Goal: Entertainment & Leisure: Consume media (video, audio)

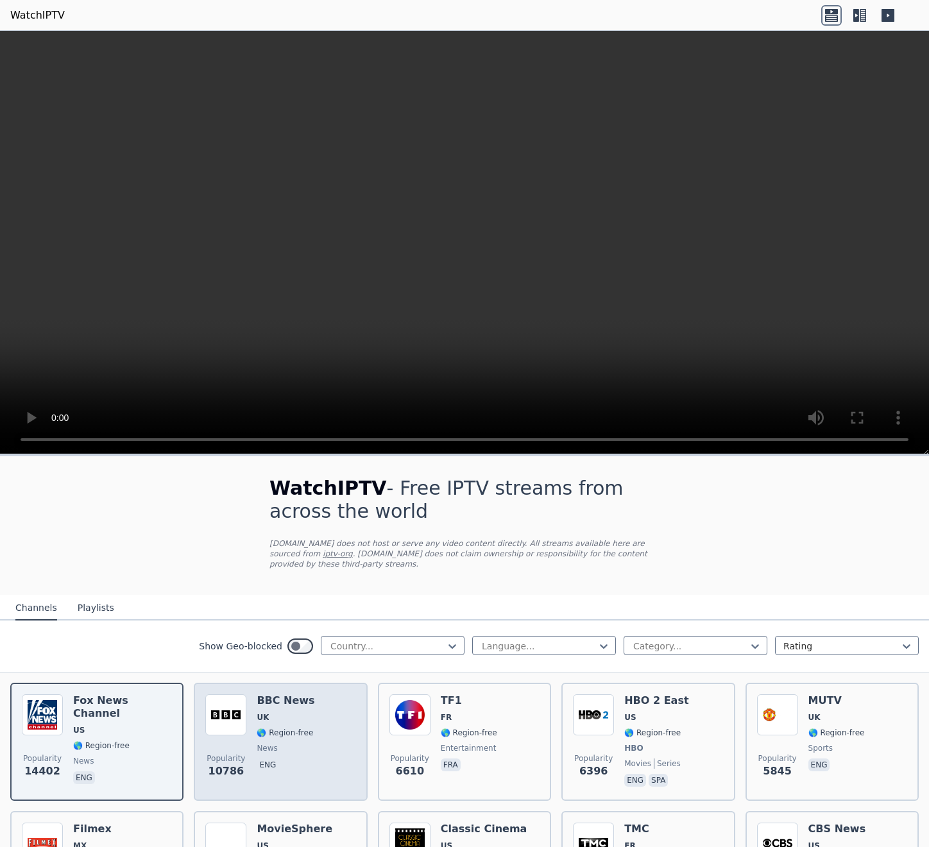
click at [346, 734] on div "Popularity 10786 BBC News UK 🌎 Region-free news eng" at bounding box center [280, 741] width 150 height 95
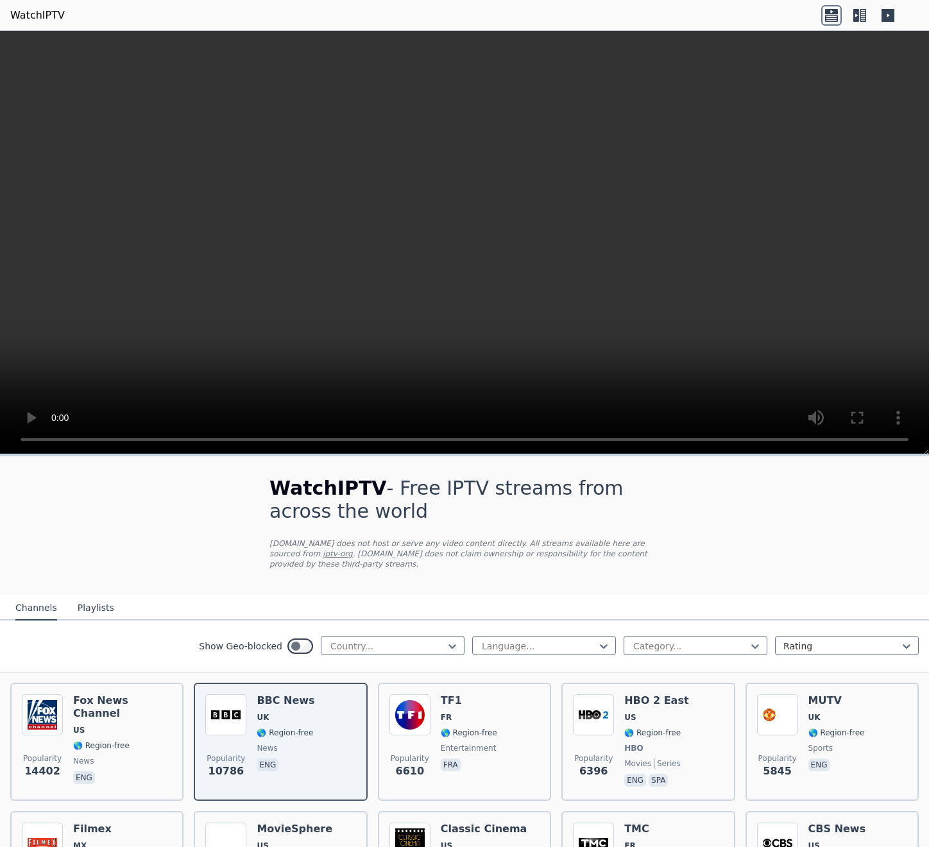
click at [411, 665] on div "Show Geo-blocked Country... Language... Category... Rating" at bounding box center [464, 646] width 929 height 52
click at [423, 641] on div at bounding box center [387, 646] width 117 height 13
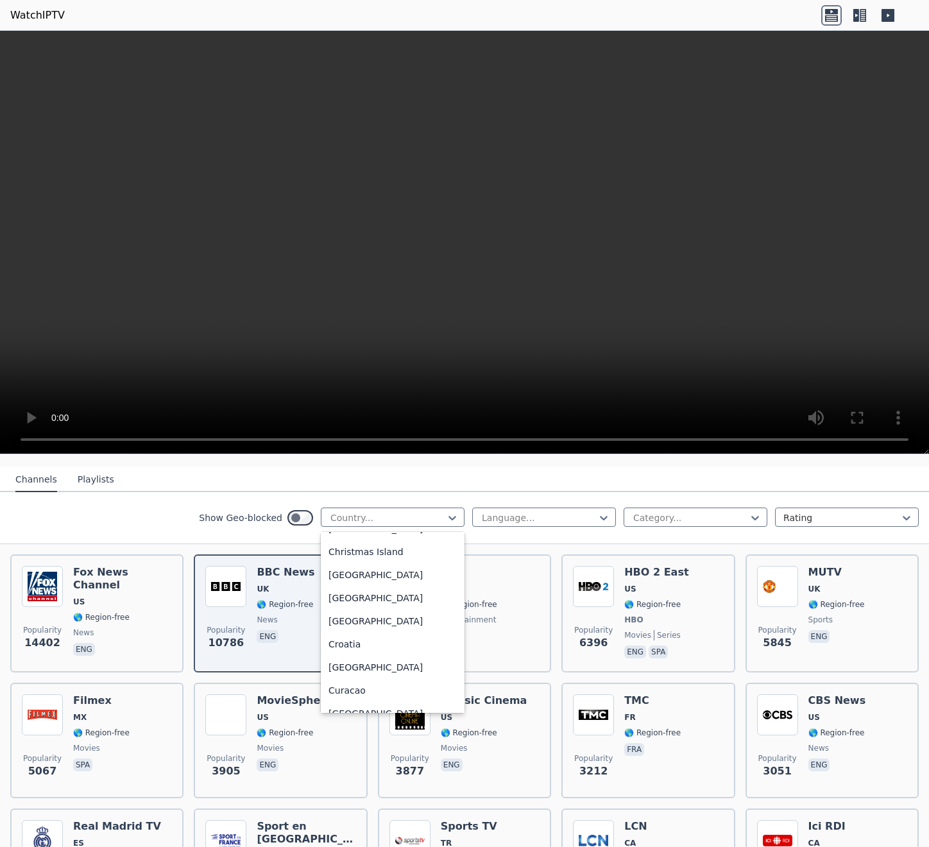
scroll to position [898, 0]
click at [411, 541] on div "[GEOGRAPHIC_DATA]" at bounding box center [393, 548] width 144 height 23
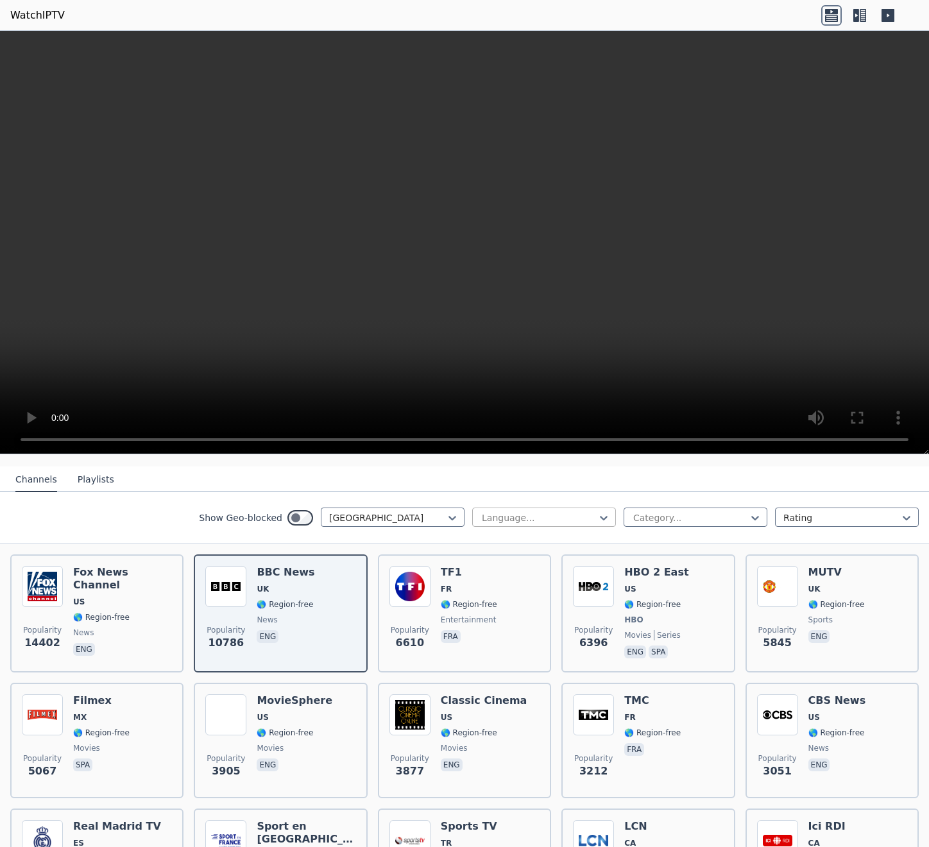
click at [529, 514] on div at bounding box center [539, 517] width 117 height 13
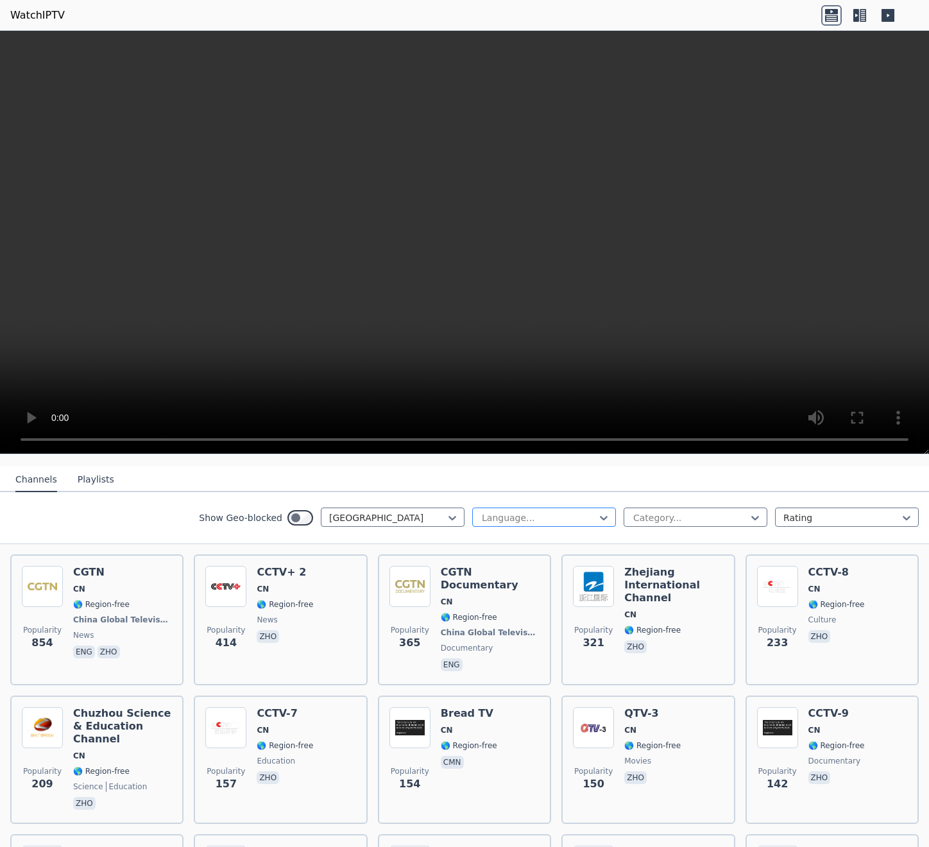
click at [529, 514] on div at bounding box center [539, 517] width 117 height 13
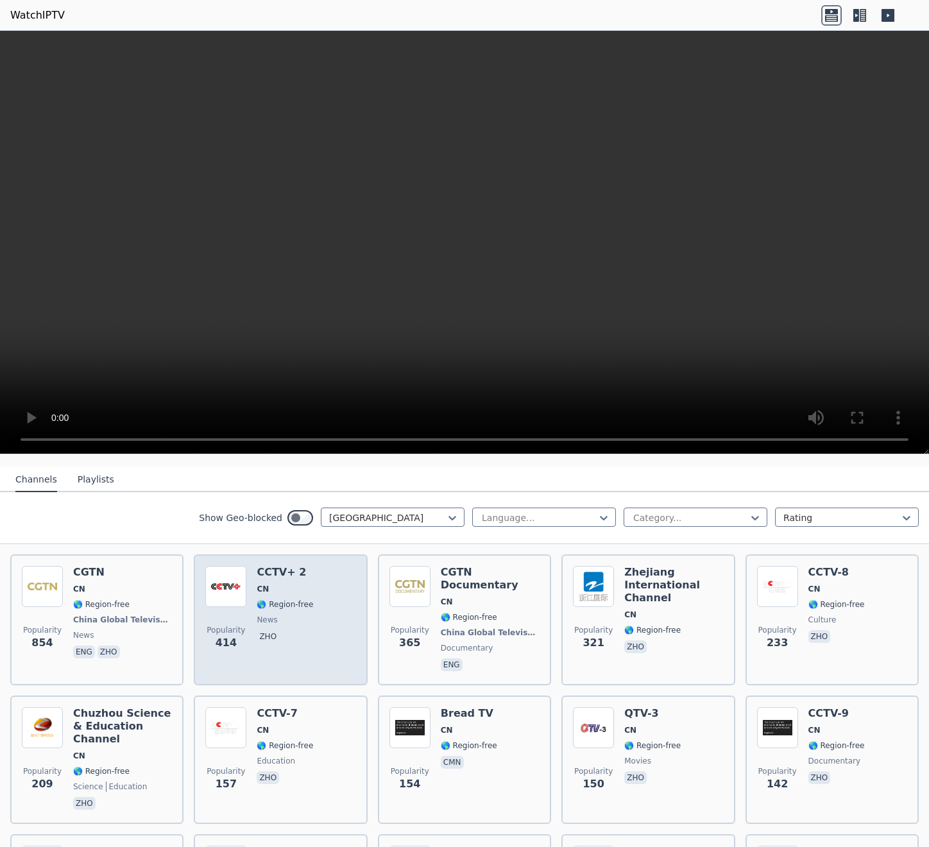
click at [294, 612] on div "CCTV+ 2 CN 🌎 Region-free news zho" at bounding box center [285, 620] width 56 height 108
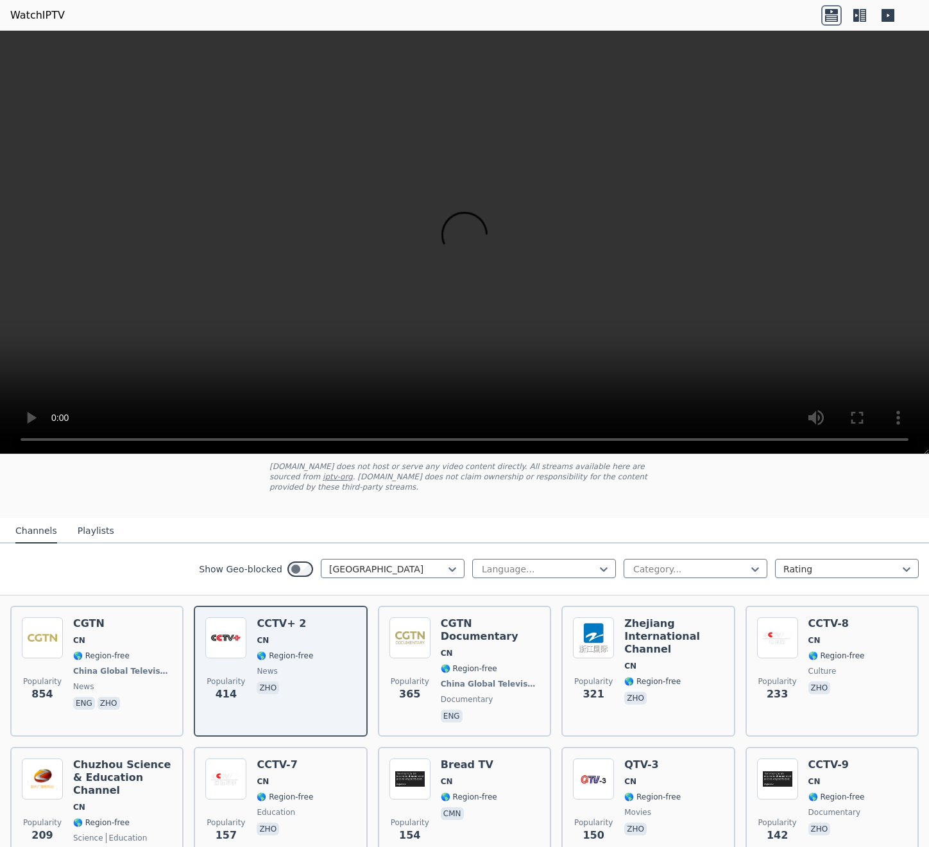
scroll to position [64, 0]
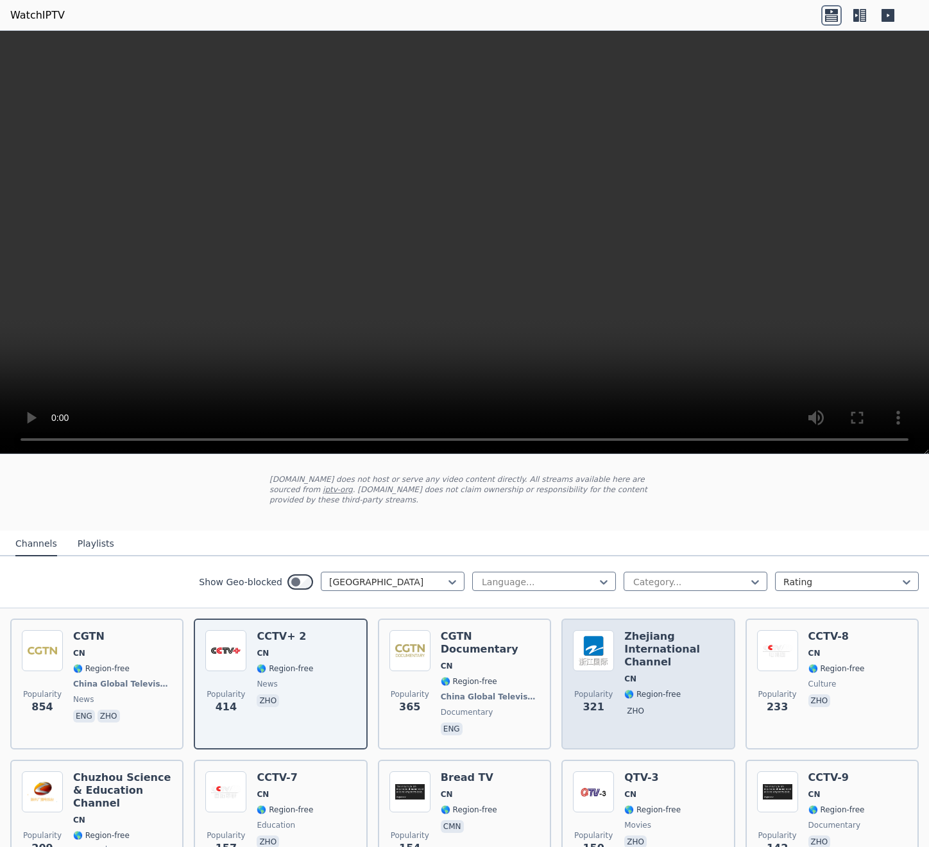
click at [624, 657] on h6 "Zhejiang International Channel" at bounding box center [673, 649] width 99 height 38
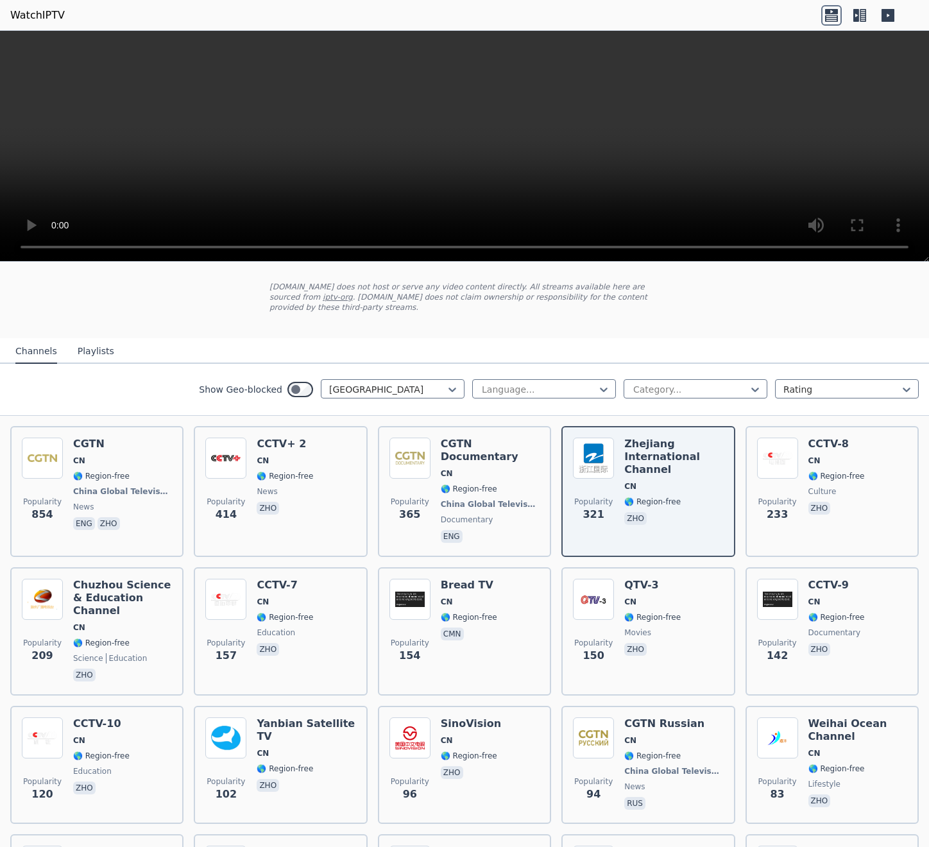
click at [91, 345] on button "Playlists" at bounding box center [96, 351] width 37 height 24
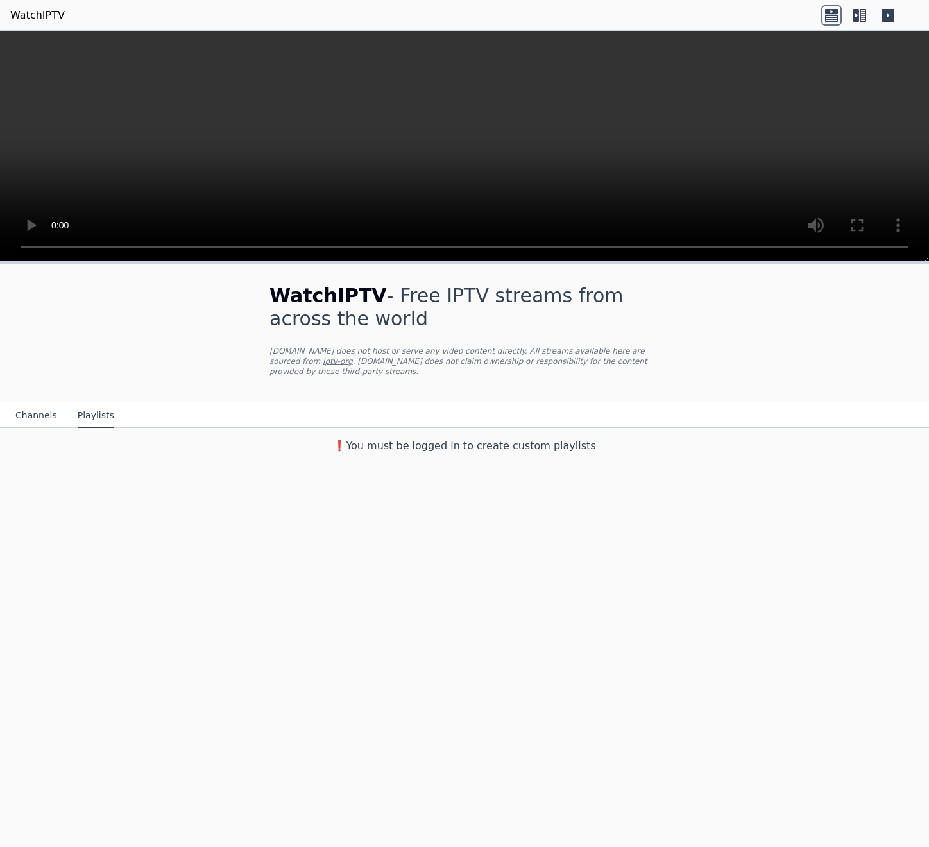
click at [45, 415] on button "Channels" at bounding box center [36, 416] width 42 height 24
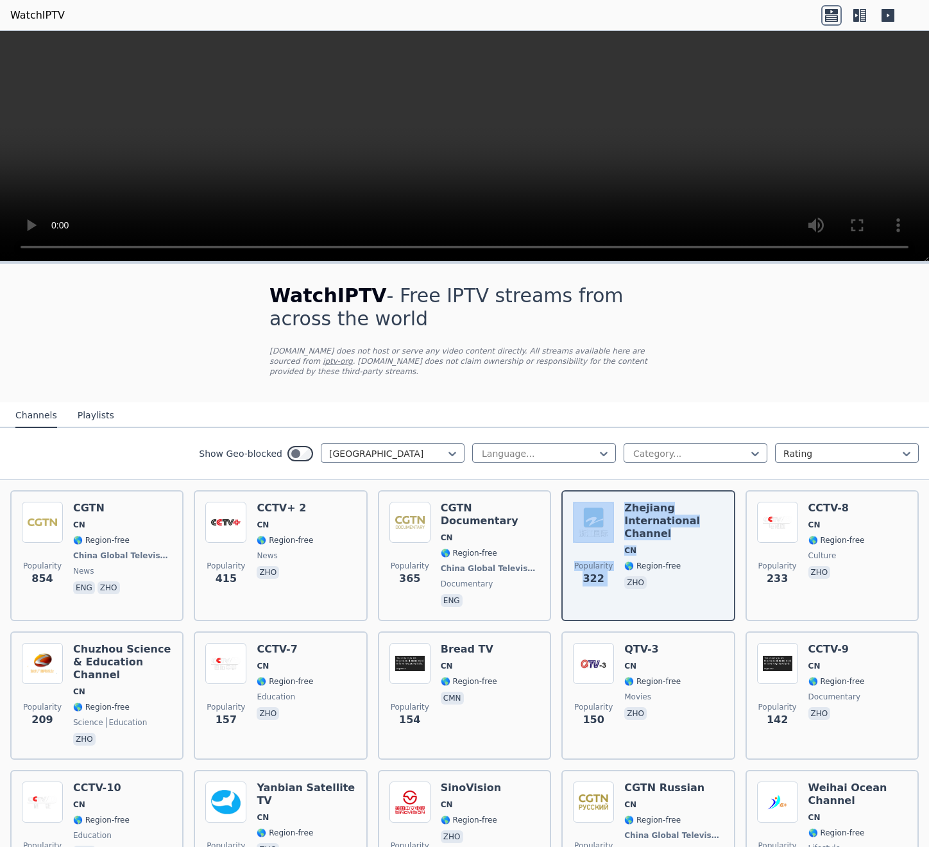
drag, startPoint x: 644, startPoint y: 544, endPoint x: 558, endPoint y: 293, distance: 265.8
click at [589, 468] on div "WatchIPTV - Free IPTV streams from across the world [DOMAIN_NAME] does not host…" at bounding box center [464, 806] width 929 height 1084
click at [724, 402] on div "WatchIPTV - Free IPTV streams from across the world [DOMAIN_NAME] does not host…" at bounding box center [464, 806] width 929 height 1084
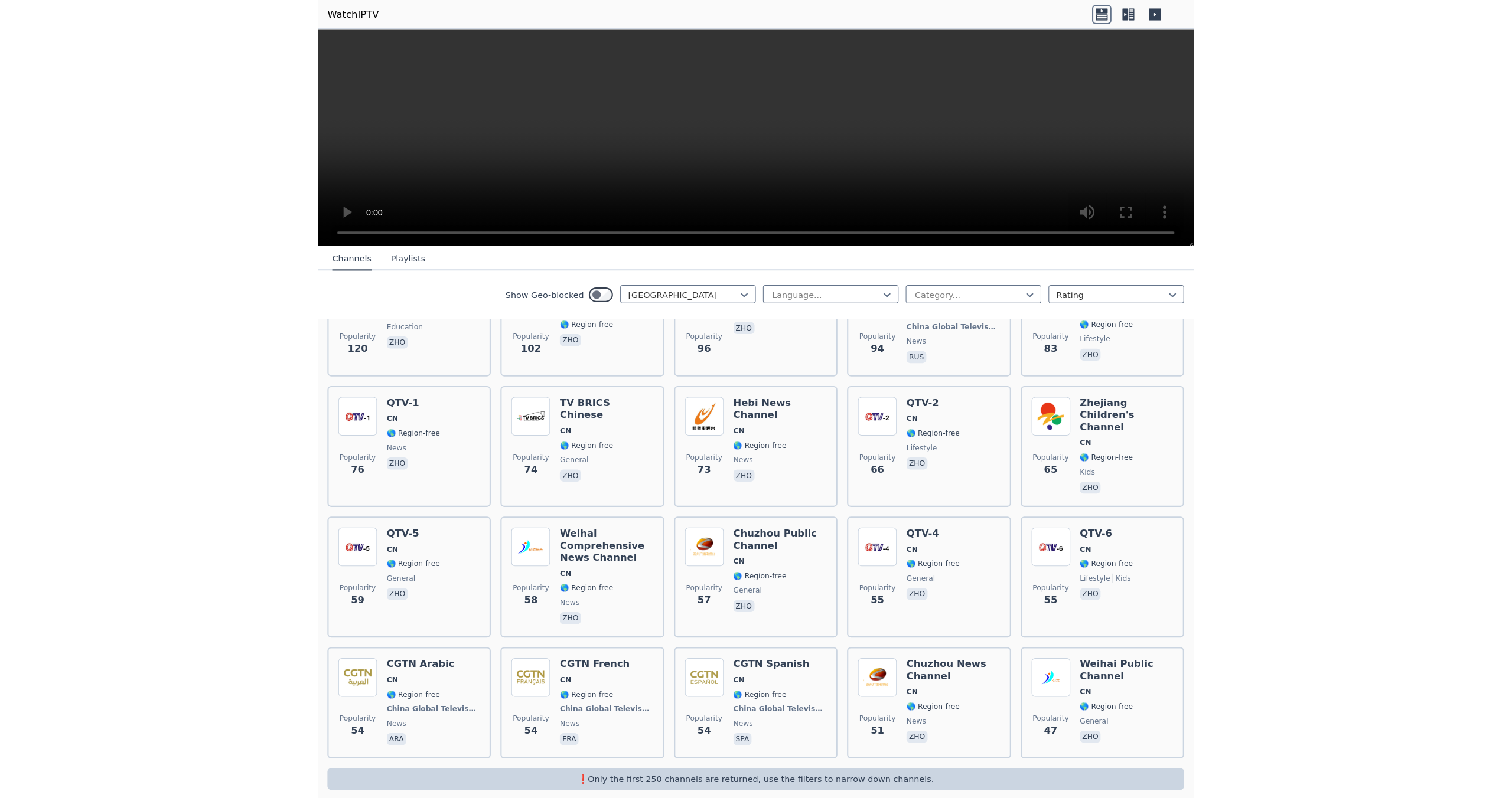
scroll to position [395, 0]
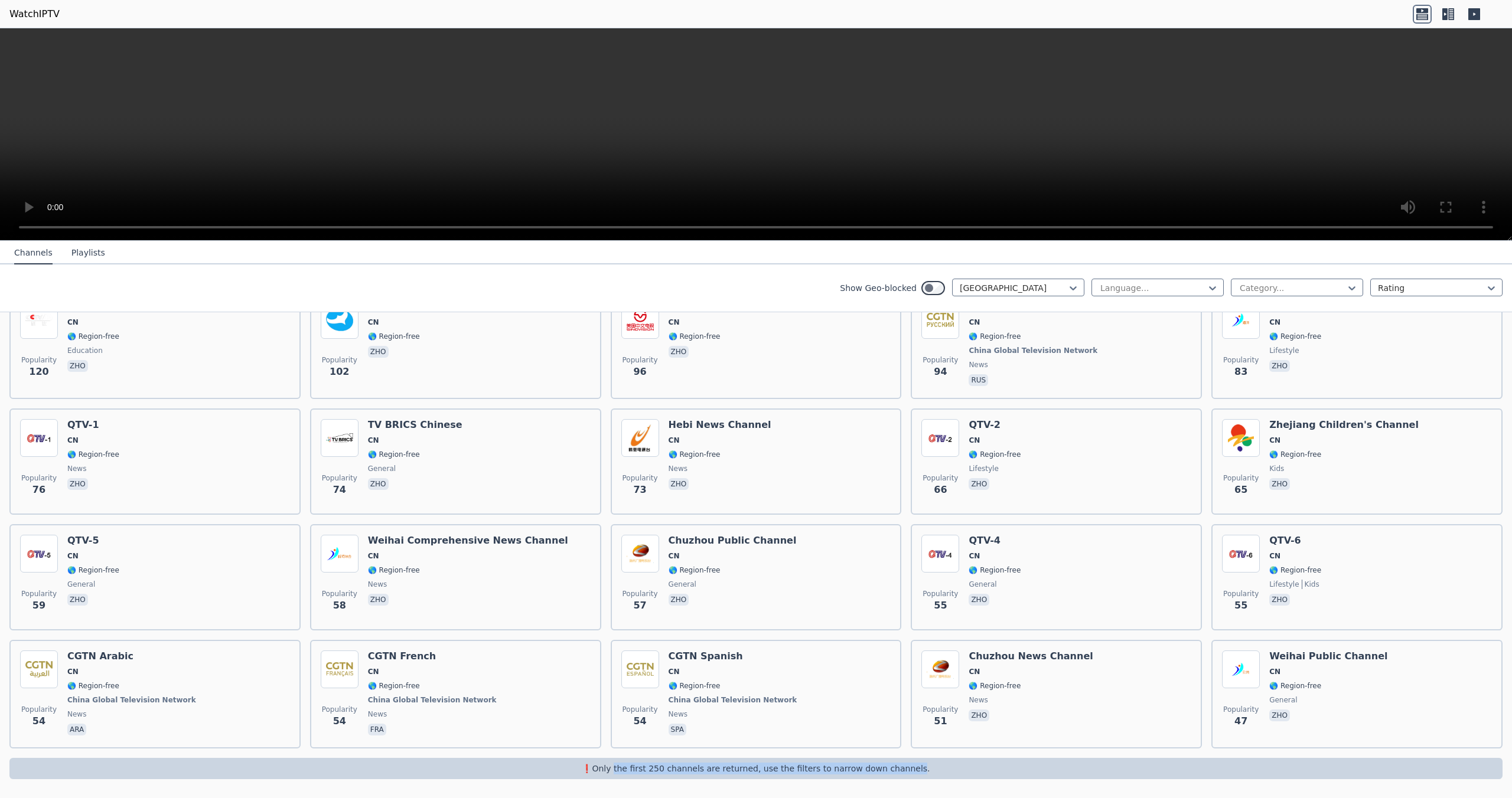
drag, startPoint x: 624, startPoint y: 769, endPoint x: 902, endPoint y: 767, distance: 278.0
click at [855, 767] on p "❗️Only the first 250 channels are returned, use the filters to narrow down chan…" at bounding box center [756, 769] width 1484 height 12
click at [855, 289] on div at bounding box center [1292, 288] width 108 height 12
click at [855, 284] on div at bounding box center [1432, 288] width 108 height 12
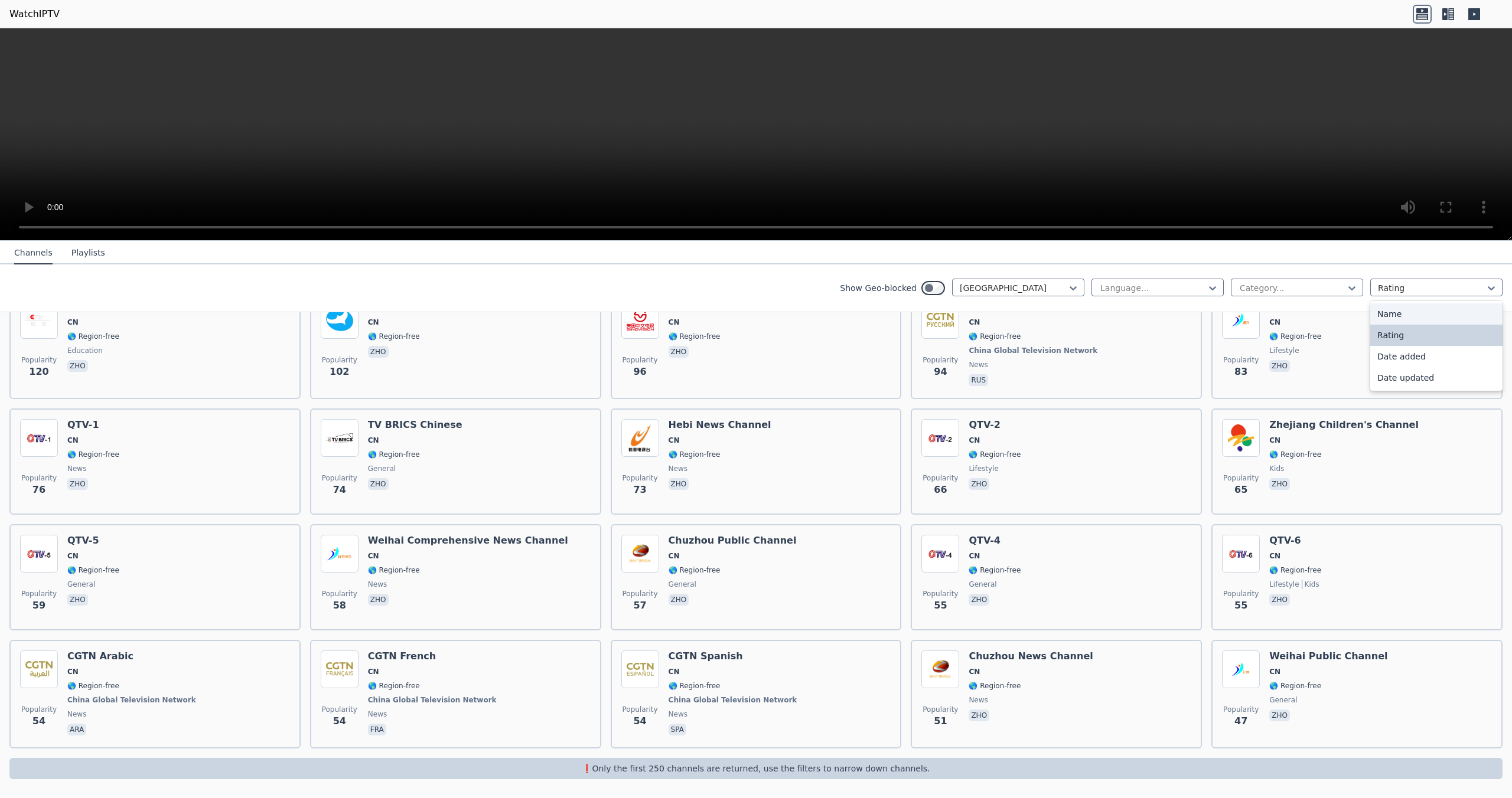
click at [855, 320] on div "Name" at bounding box center [1436, 314] width 133 height 21
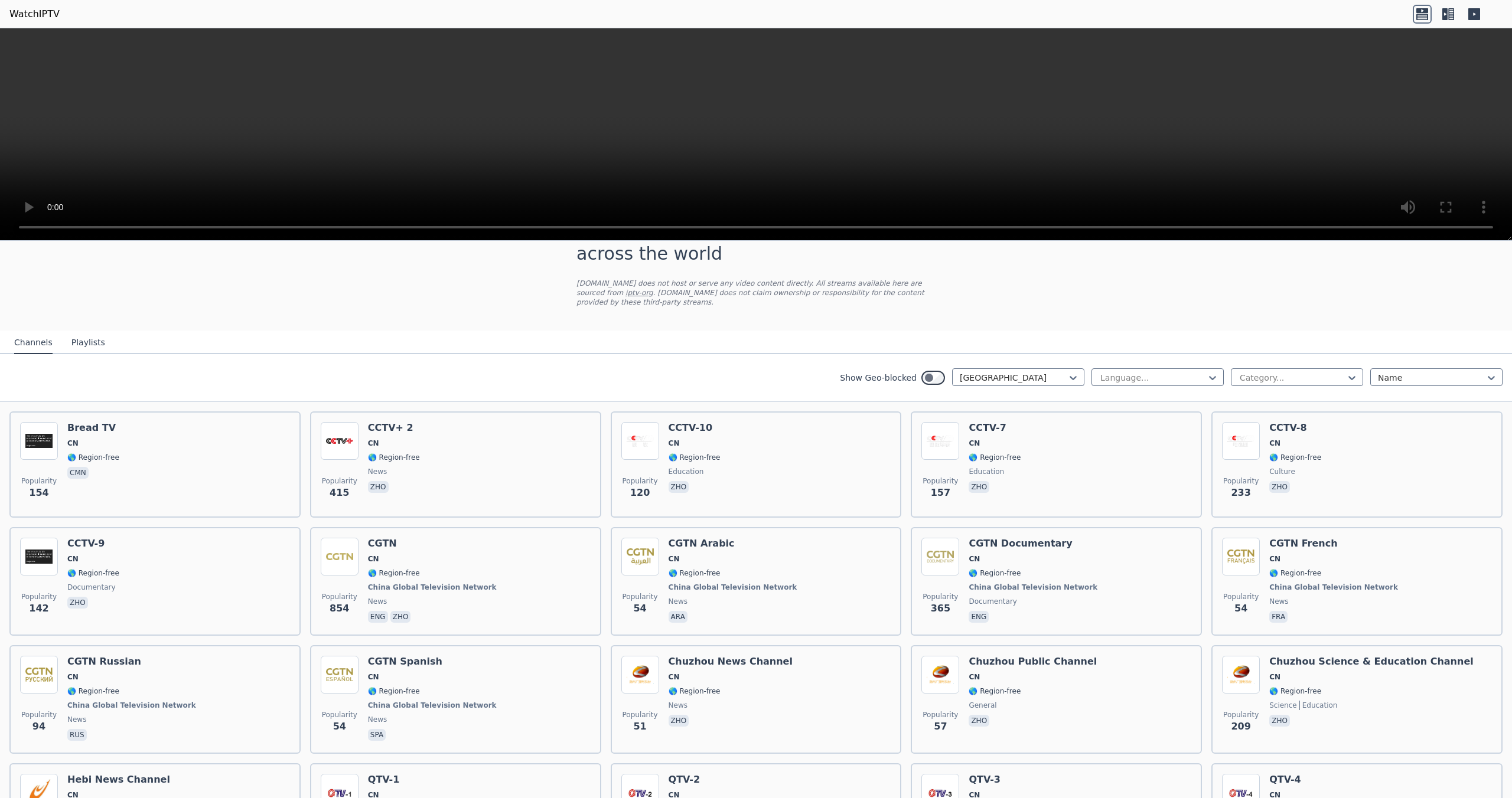
scroll to position [39, 0]
click at [855, 365] on div "Show Geo-blocked China Language... Category... Name" at bounding box center [756, 379] width 1512 height 48
click at [855, 387] on div "Name" at bounding box center [1436, 378] width 133 height 17
click at [855, 435] on div "Rating" at bounding box center [1436, 426] width 133 height 21
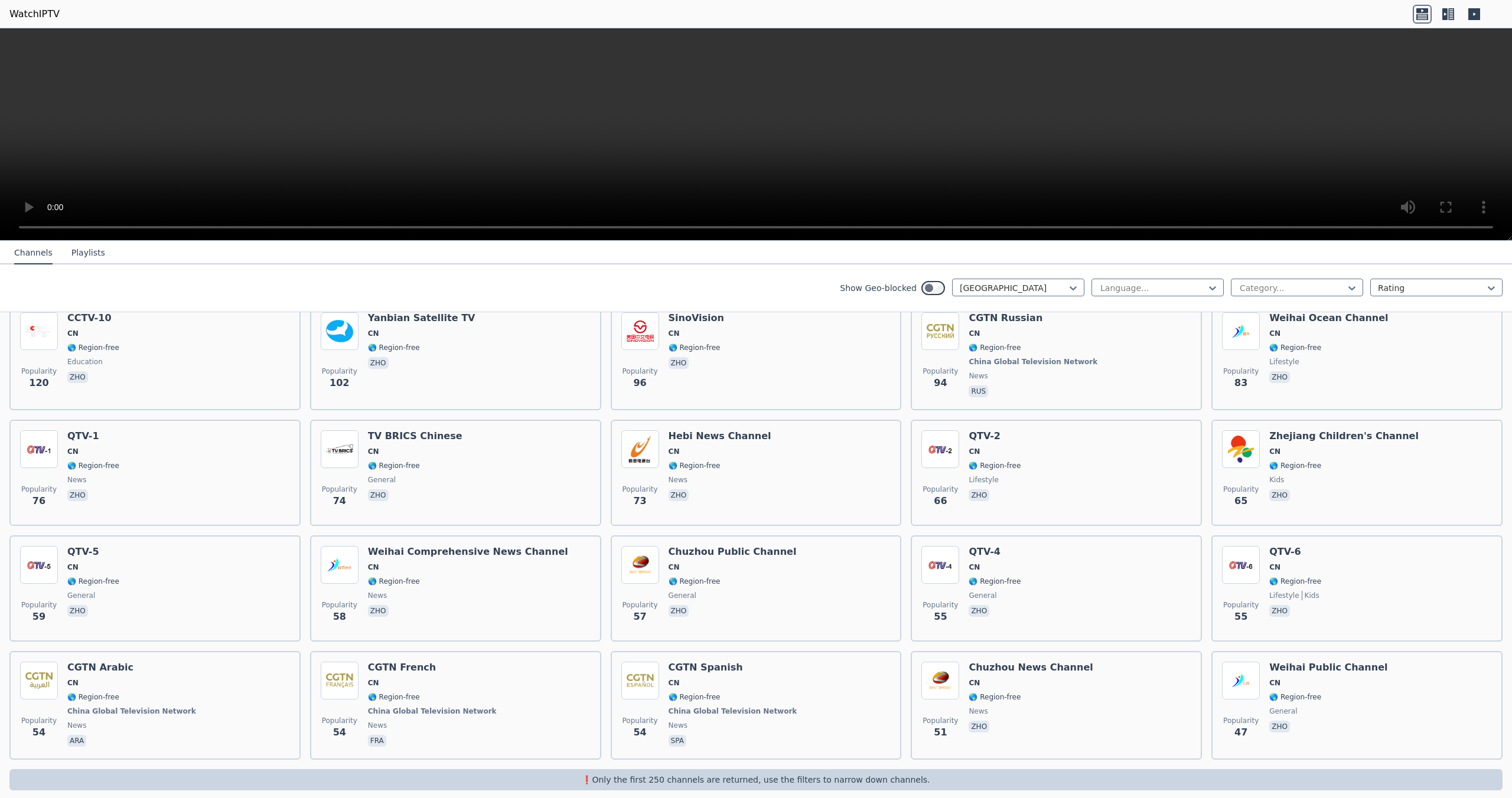
scroll to position [395, 0]
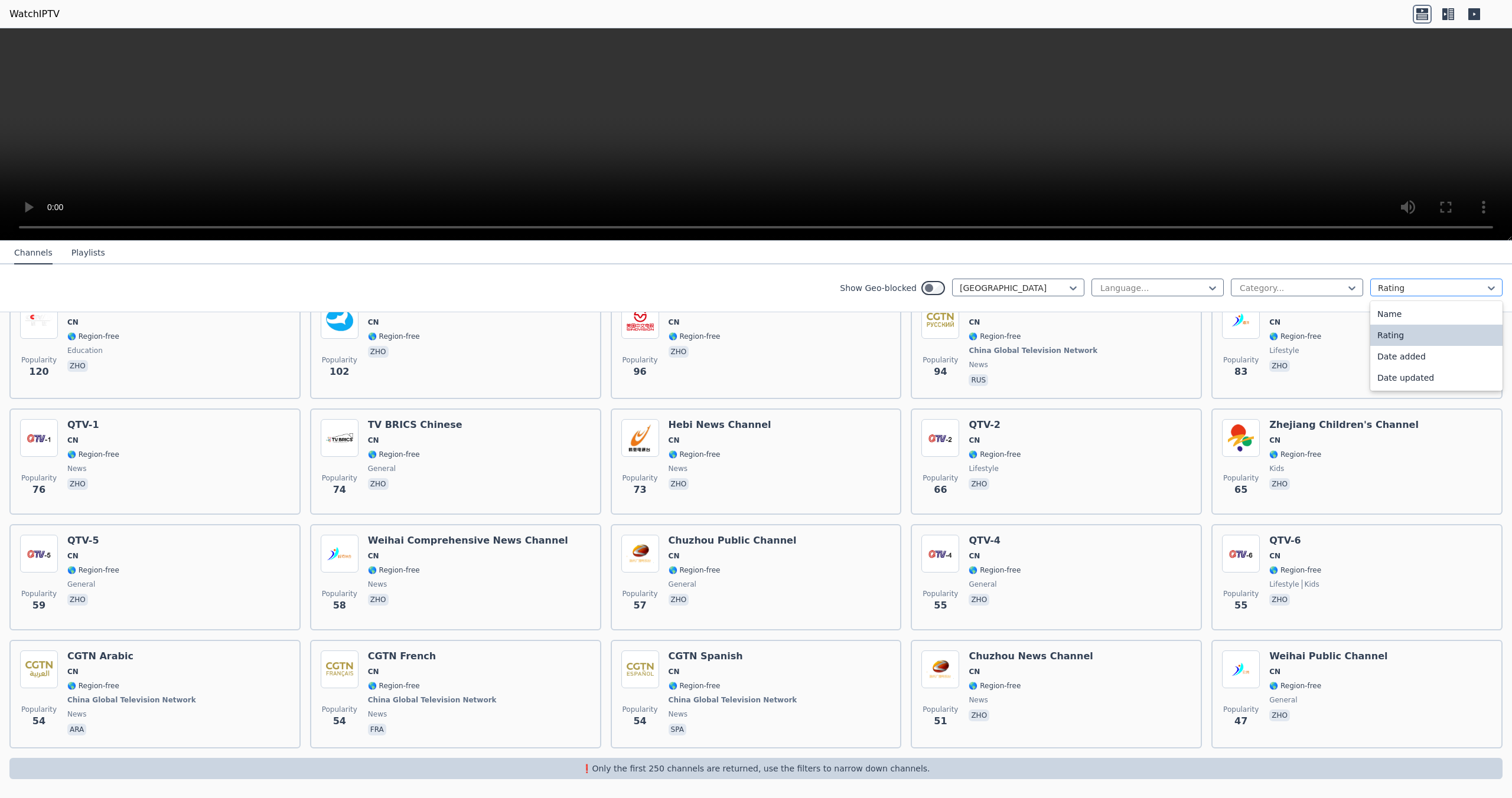
drag, startPoint x: 1389, startPoint y: 286, endPoint x: 1395, endPoint y: 287, distance: 6.1
click at [855, 287] on div at bounding box center [1432, 288] width 108 height 12
click at [855, 362] on div "Date added" at bounding box center [1436, 356] width 133 height 21
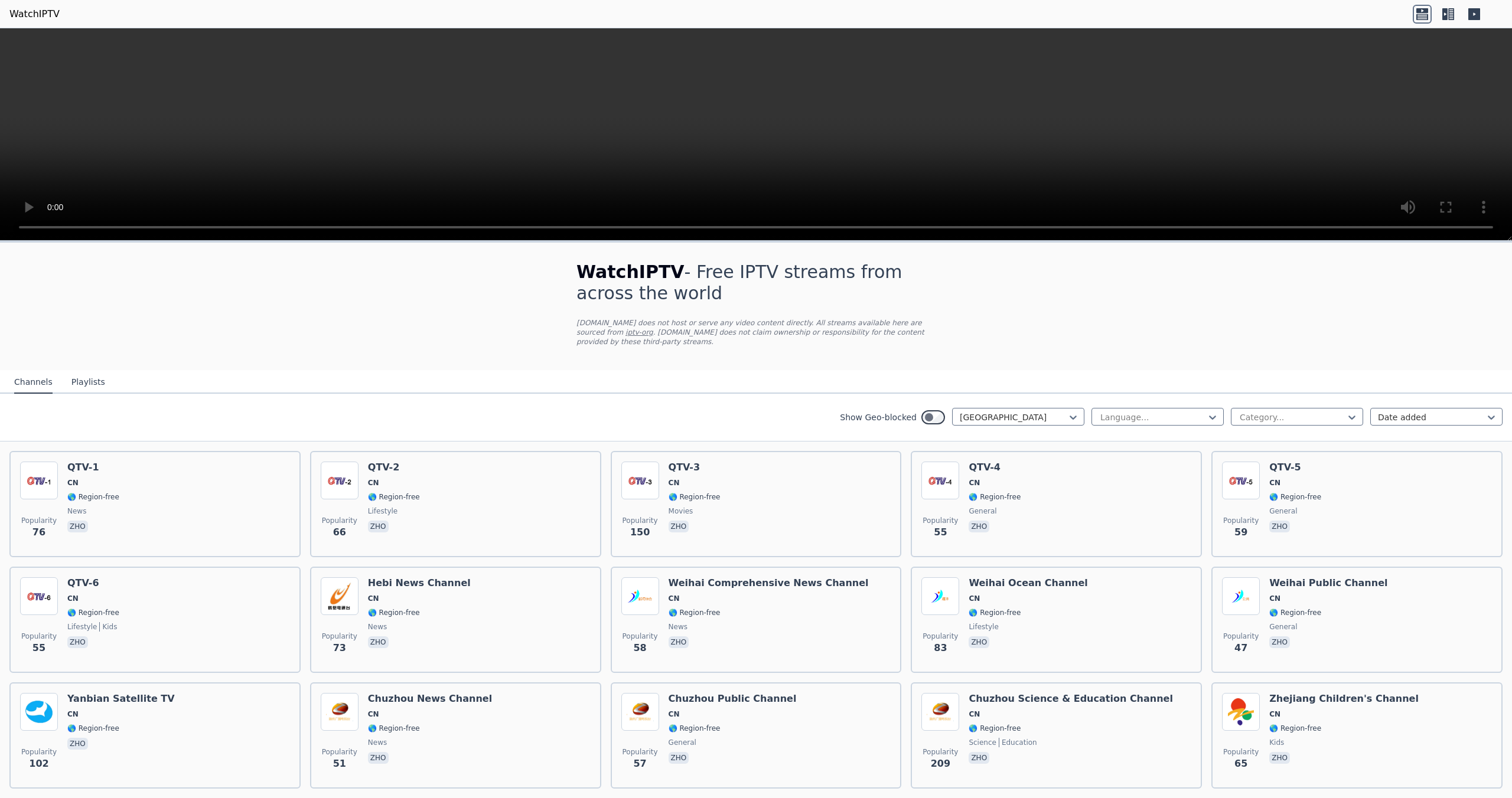
click at [855, 4] on header "WatchIPTV" at bounding box center [756, 14] width 1512 height 29
click at [855, 6] on icon at bounding box center [1474, 14] width 19 height 19
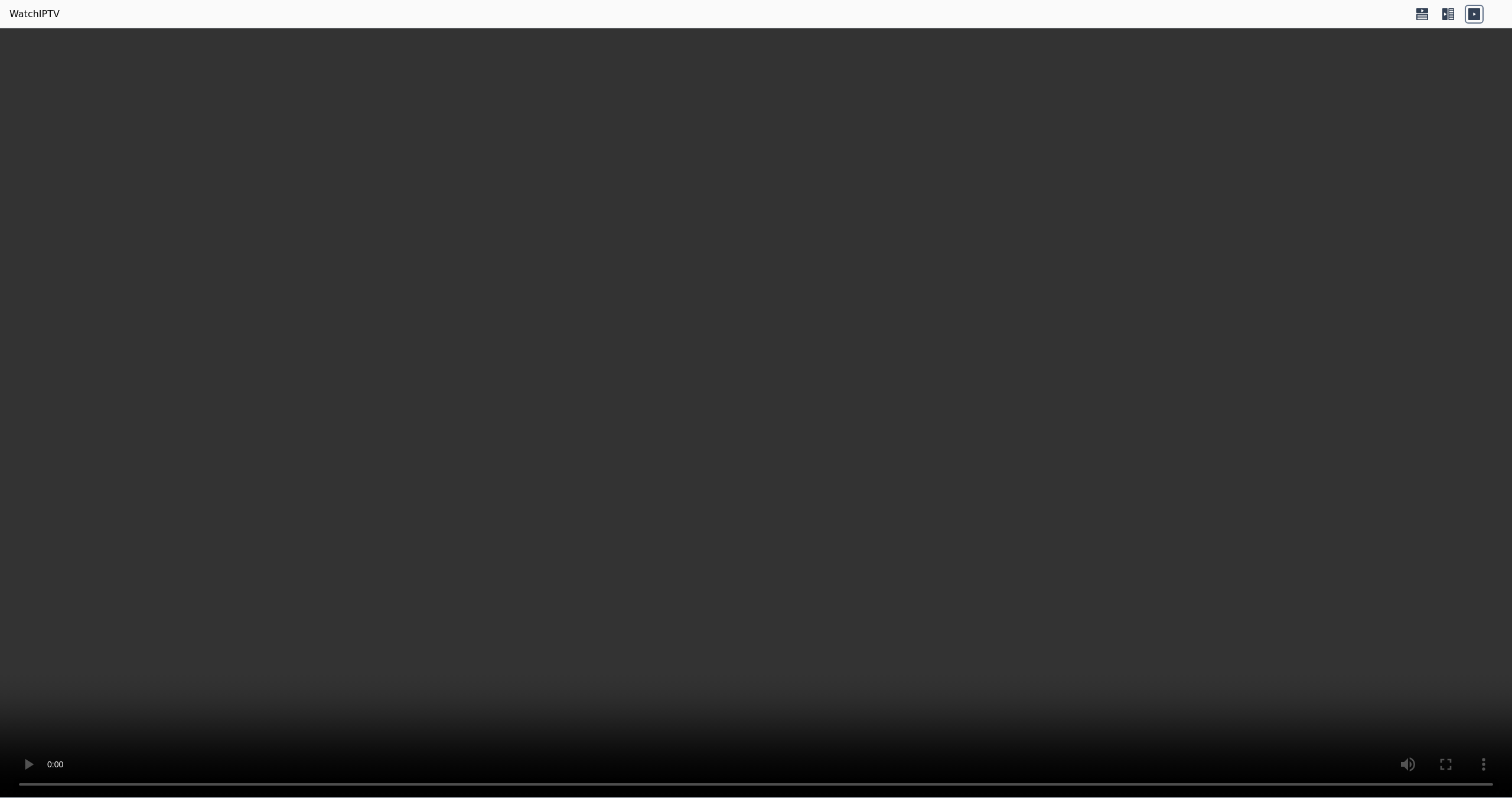
click at [855, 17] on icon at bounding box center [1474, 14] width 12 height 12
click at [855, 15] on icon at bounding box center [1474, 14] width 12 height 12
click at [855, 136] on video at bounding box center [756, 413] width 1512 height 770
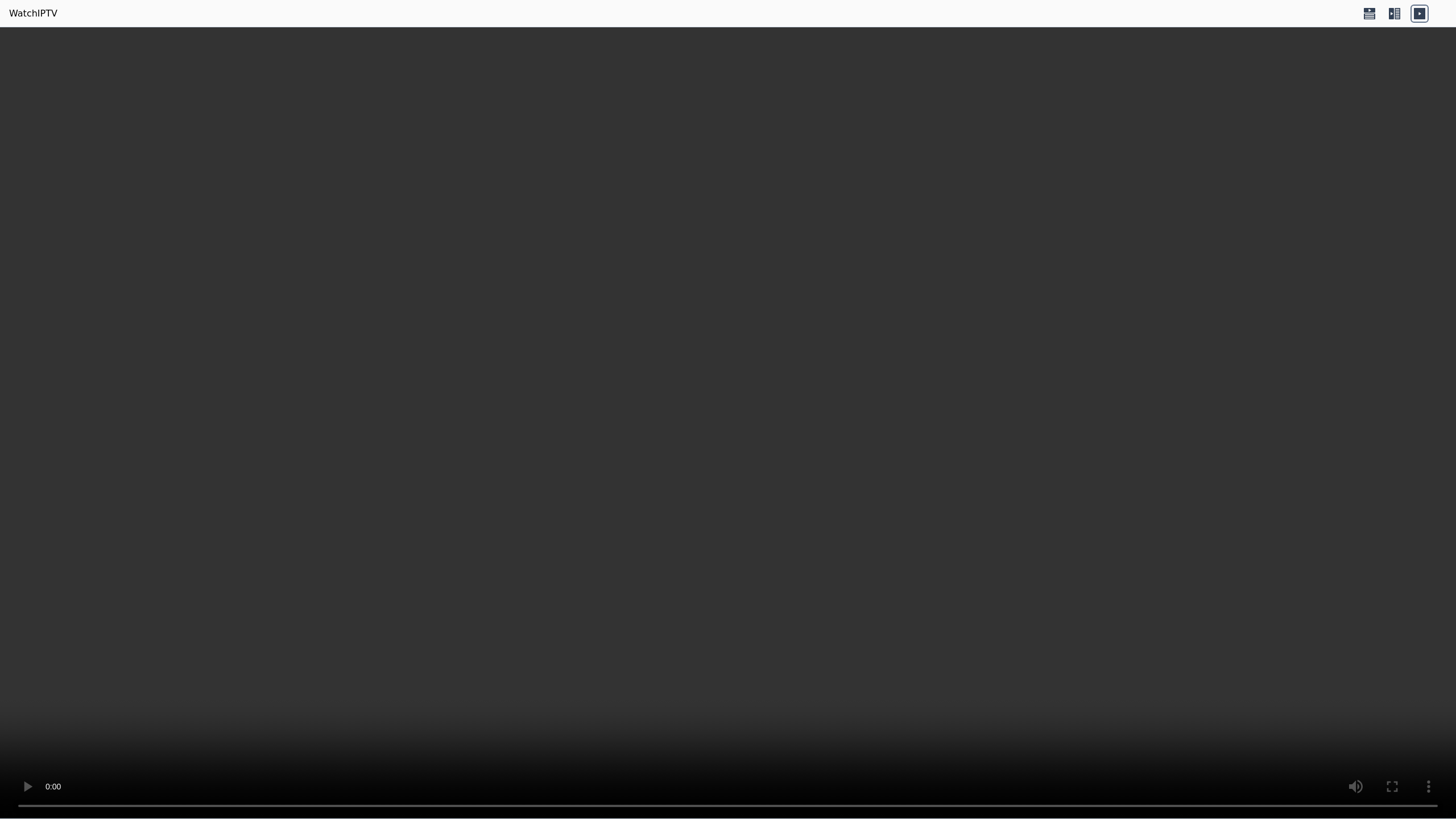
click at [823, 750] on video at bounding box center [728, 423] width 1456 height 792
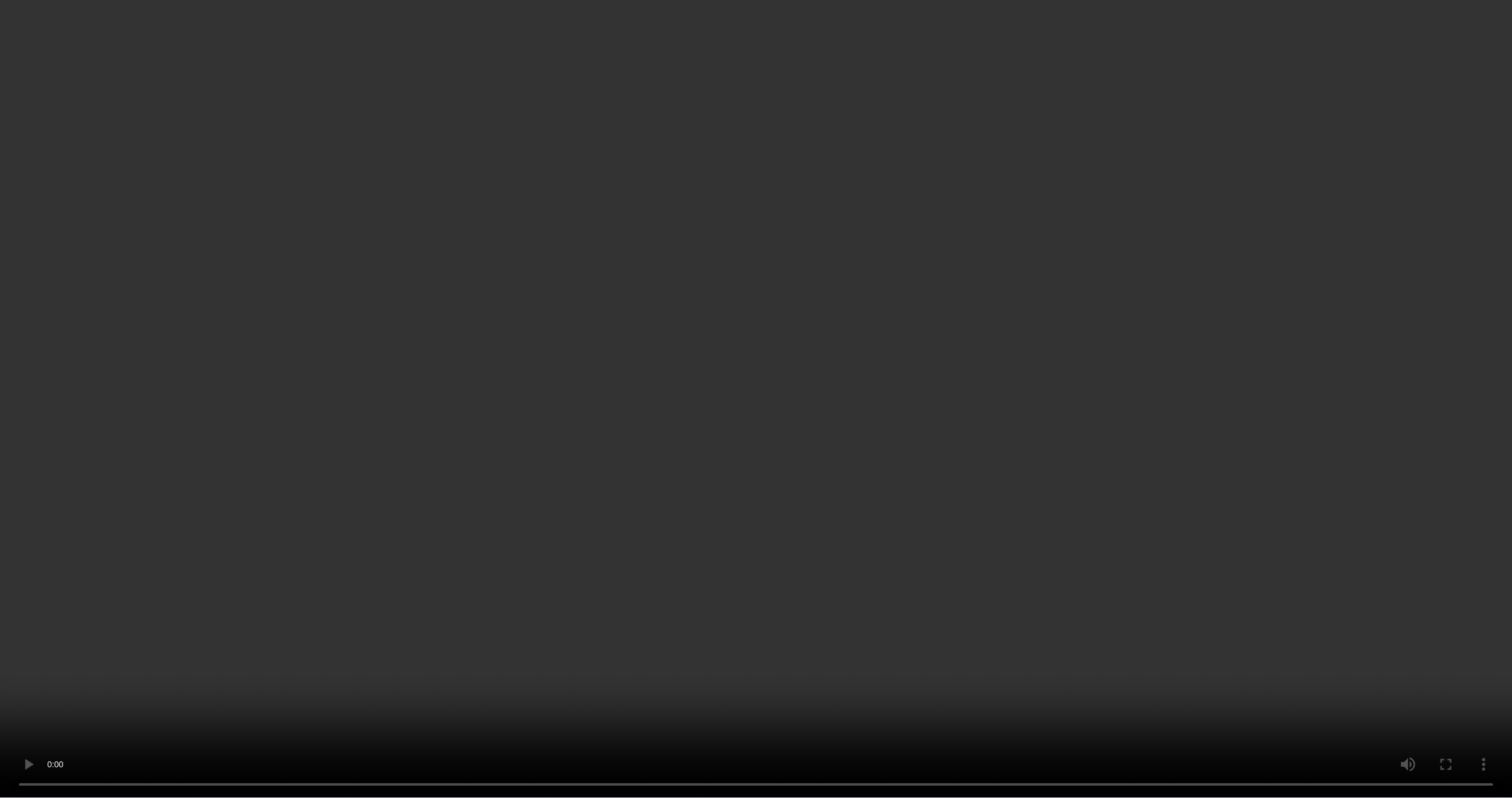
click at [61, 45] on video at bounding box center [756, 399] width 1512 height 798
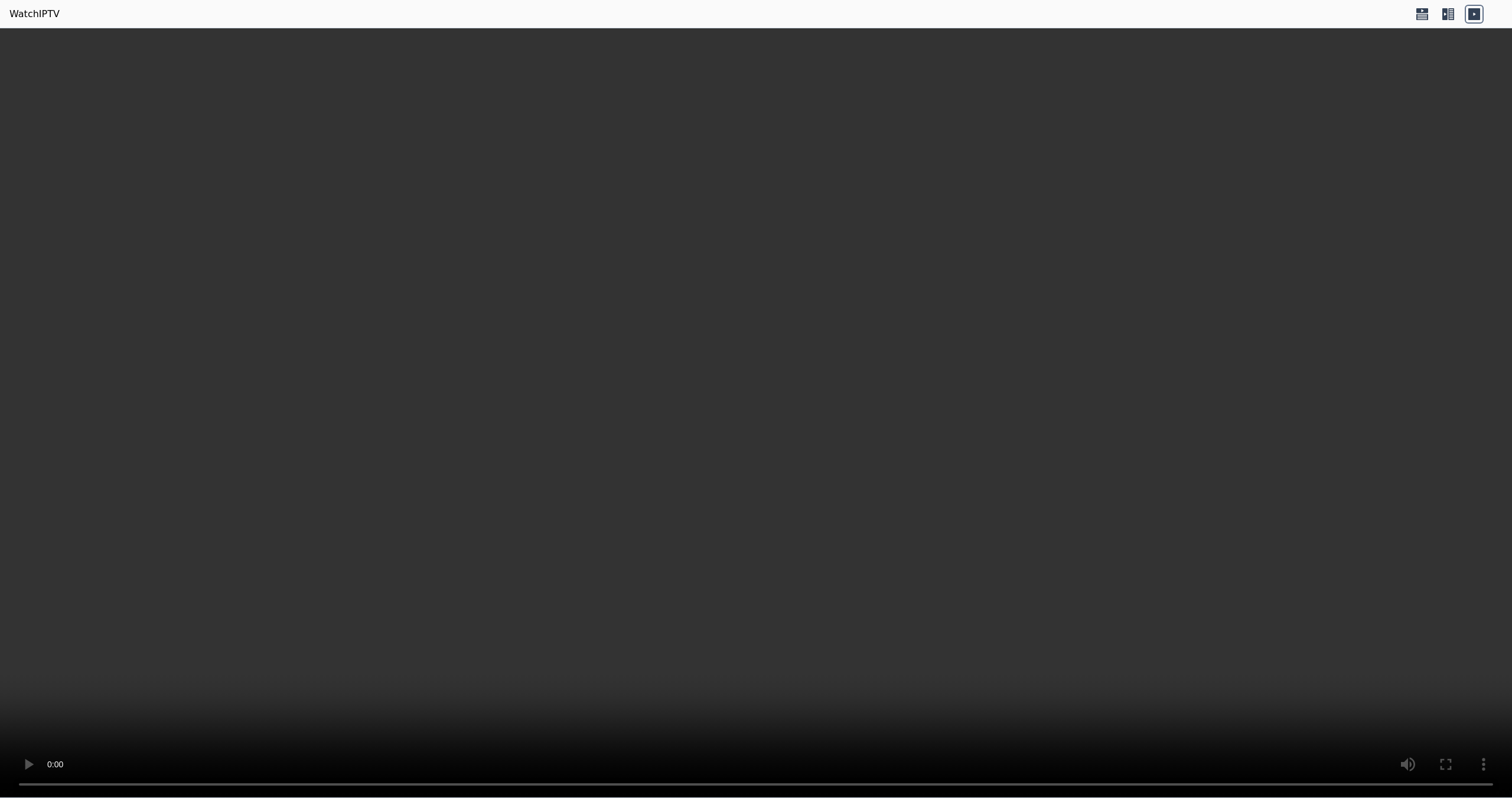
click at [28, 24] on header "WatchIPTV" at bounding box center [756, 14] width 1512 height 29
click at [32, 17] on link "WatchIPTV" at bounding box center [34, 14] width 51 height 14
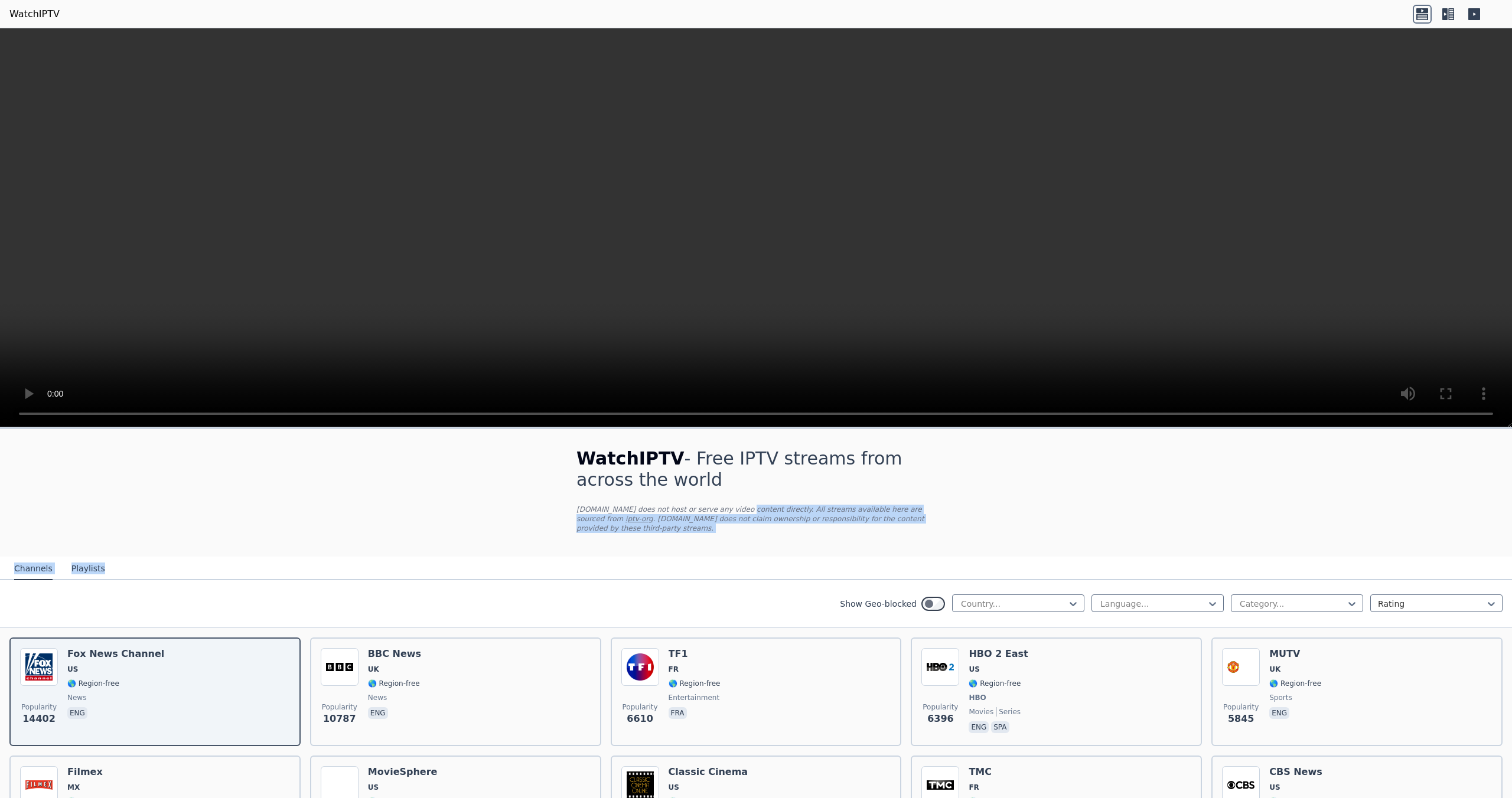
drag, startPoint x: 820, startPoint y: 526, endPoint x: 979, endPoint y: 541, distance: 159.7
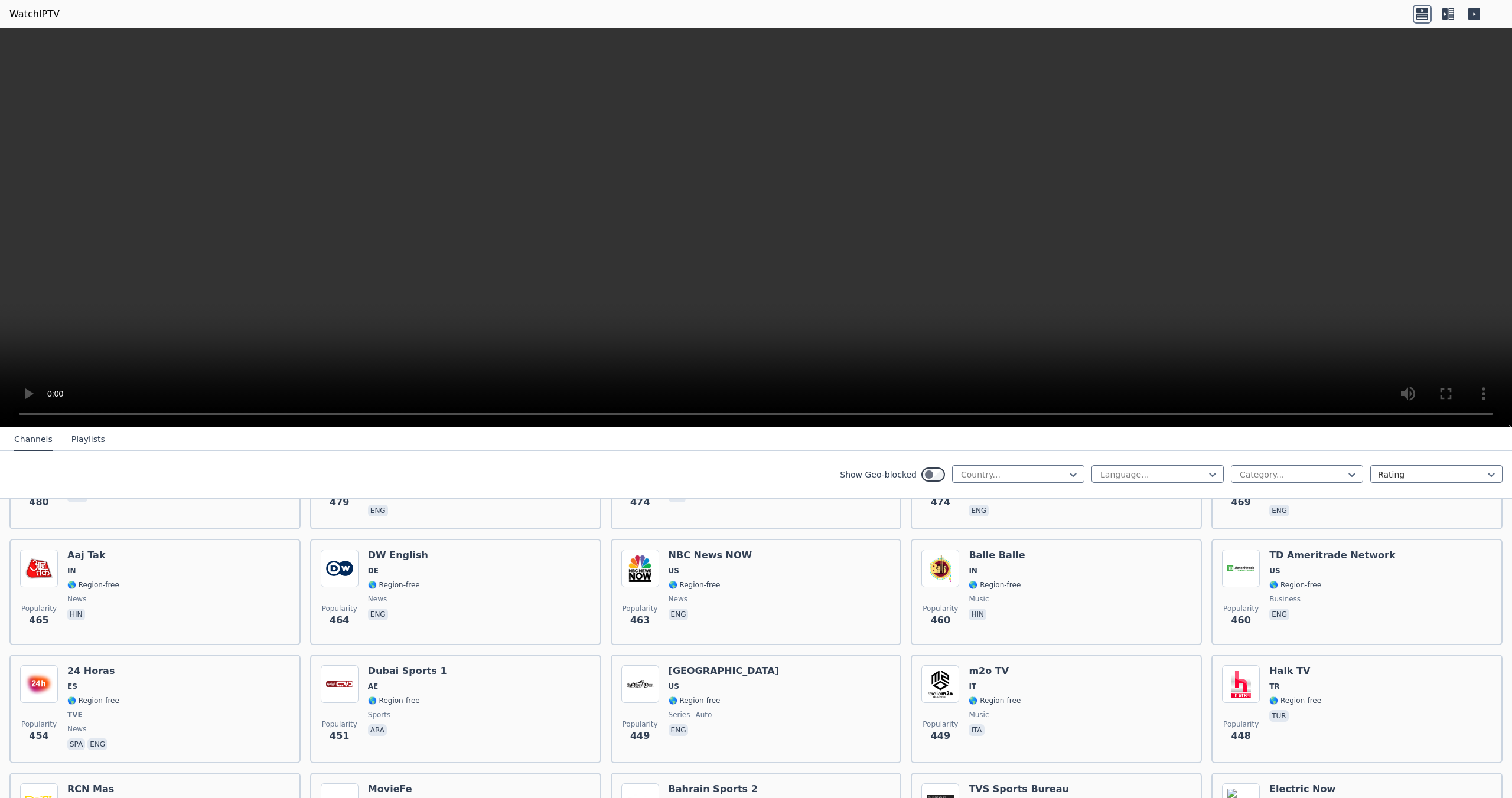
scroll to position [3838, 0]
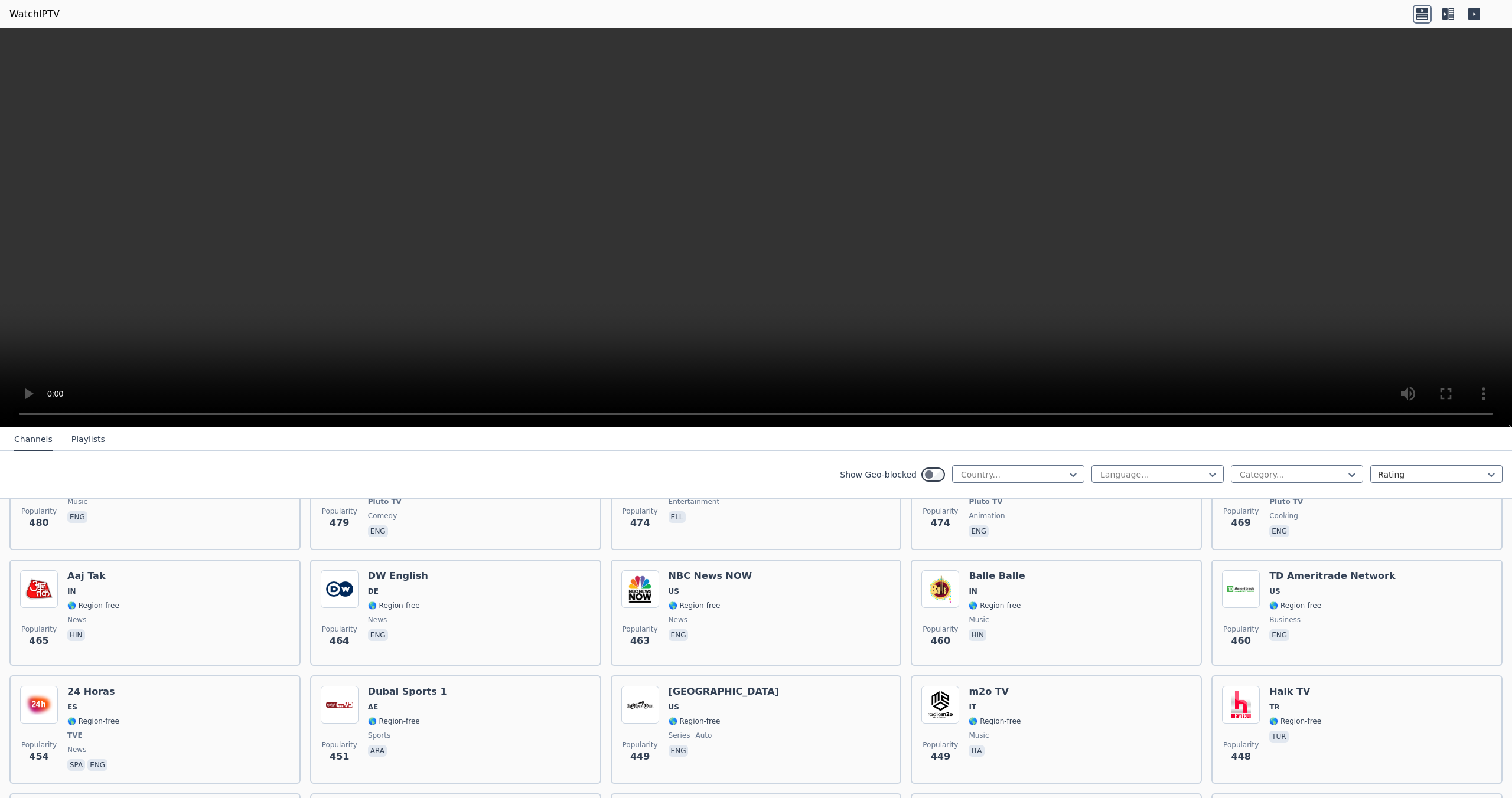
drag, startPoint x: 113, startPoint y: 450, endPoint x: 99, endPoint y: 439, distance: 17.8
click at [109, 445] on nav "Channels Playlists" at bounding box center [756, 440] width 1512 height 24
click at [99, 439] on button "Playlists" at bounding box center [88, 440] width 34 height 22
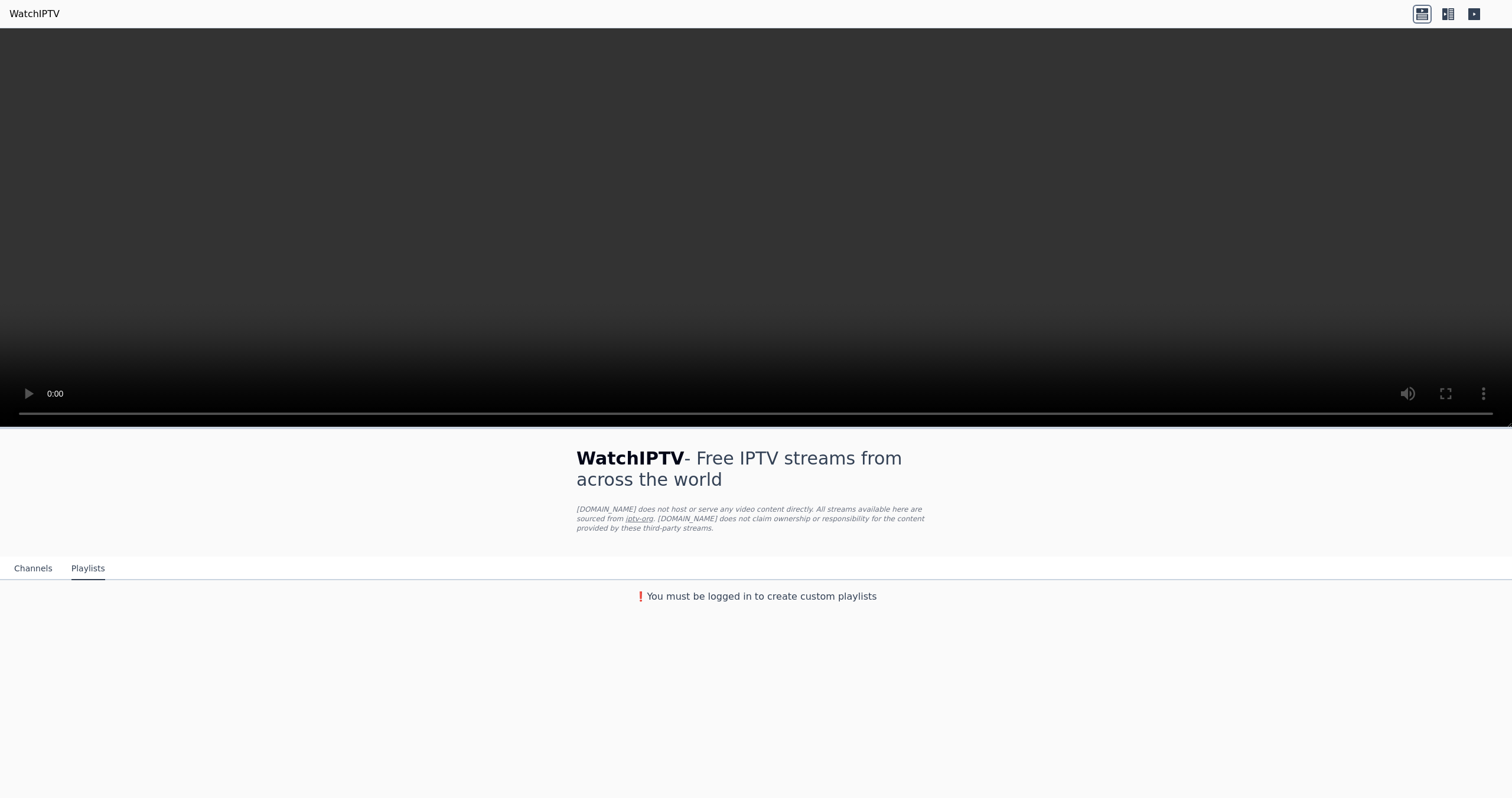
click at [719, 518] on p "WatchIPTV.xyz does not host or serve any video content directly. All streams av…" at bounding box center [756, 519] width 359 height 29
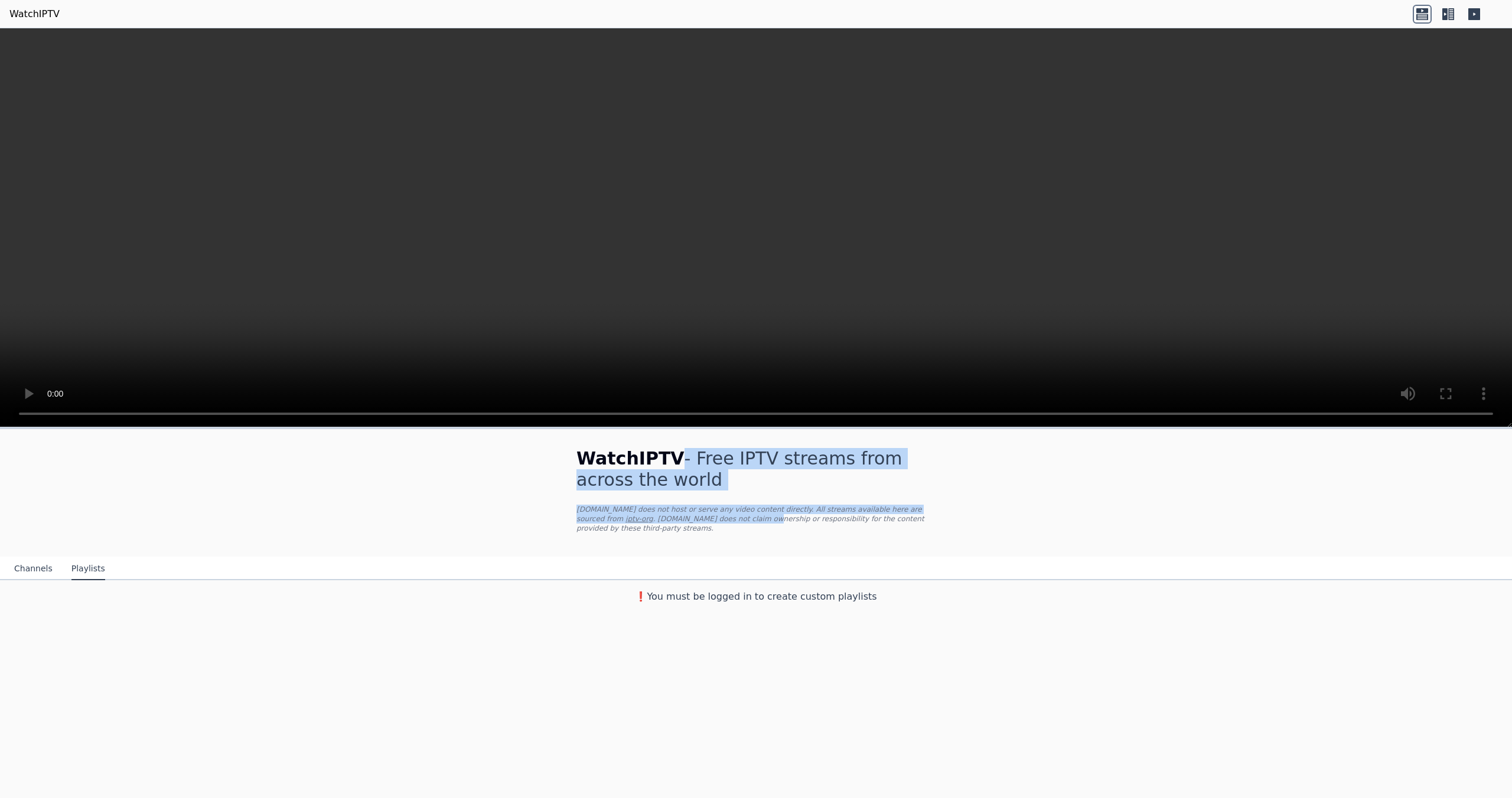
drag, startPoint x: 674, startPoint y: 464, endPoint x: 627, endPoint y: 510, distance: 65.8
click at [694, 518] on div "WatchIPTV - Free IPTV streams from across the world WatchIPTV.xyz does not host…" at bounding box center [756, 492] width 397 height 128
click at [627, 510] on p "WatchIPTV.xyz does not host or serve any video content directly. All streams av…" at bounding box center [756, 519] width 359 height 29
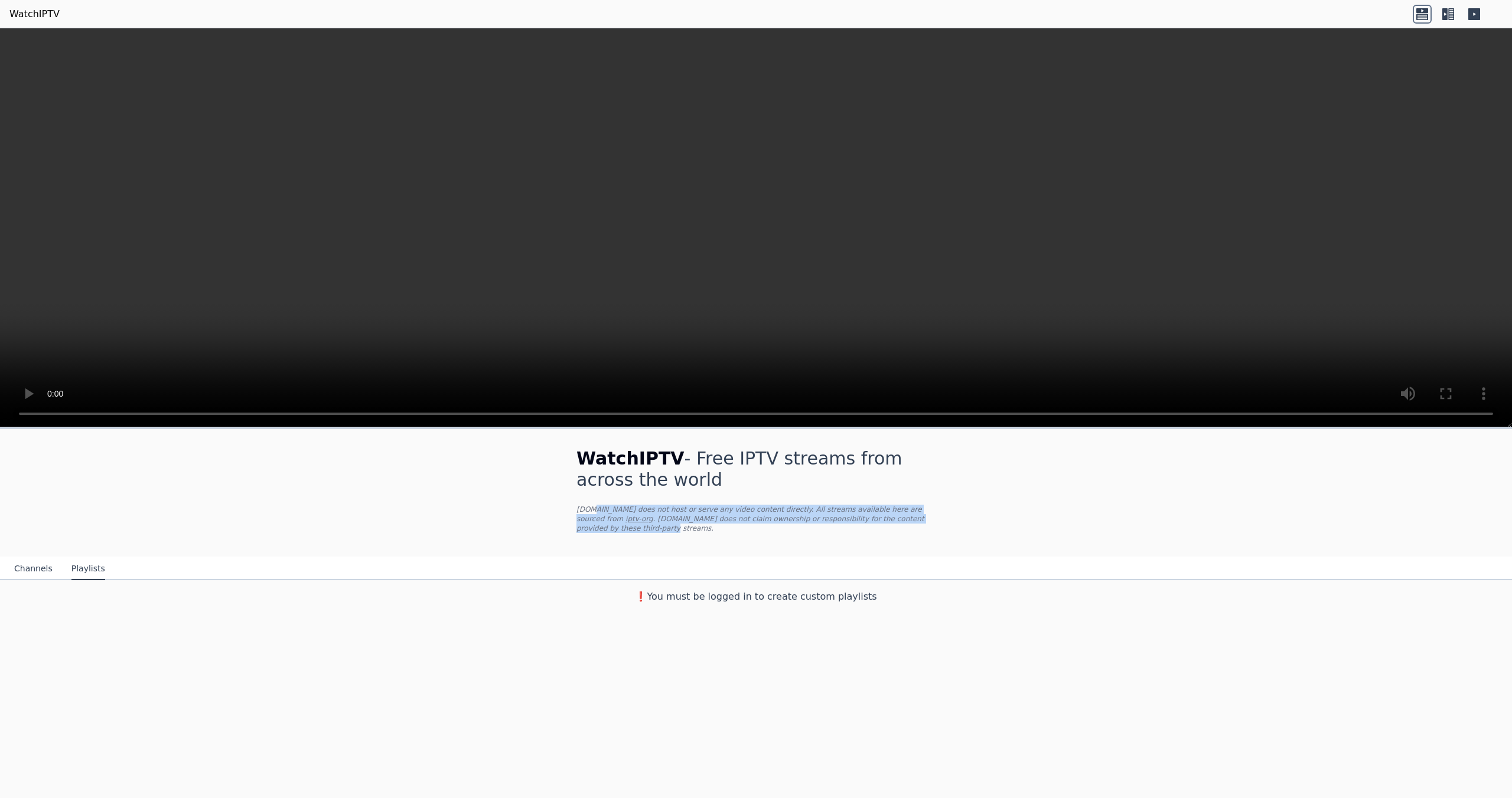
drag, startPoint x: 596, startPoint y: 505, endPoint x: 992, endPoint y: 515, distance: 396.1
click at [992, 515] on div "WatchIPTV - Free IPTV streams from across the world WatchIPTV.xyz does not host…" at bounding box center [756, 518] width 1512 height 179
click at [625, 520] on link "iptv-org" at bounding box center [639, 518] width 28 height 8
